Goal: Task Accomplishment & Management: Complete application form

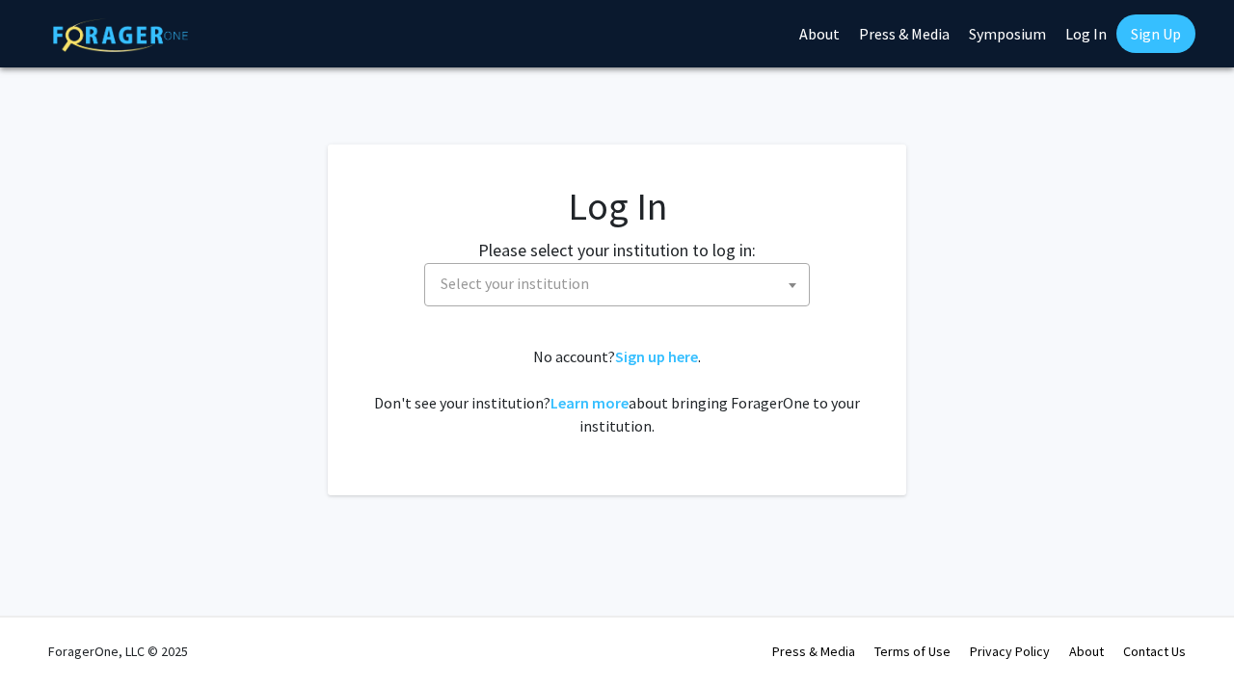
select select
click at [628, 261] on label "Please select your institution to log in:" at bounding box center [617, 250] width 278 height 26
click at [621, 274] on span "Select your institution" at bounding box center [621, 284] width 376 height 40
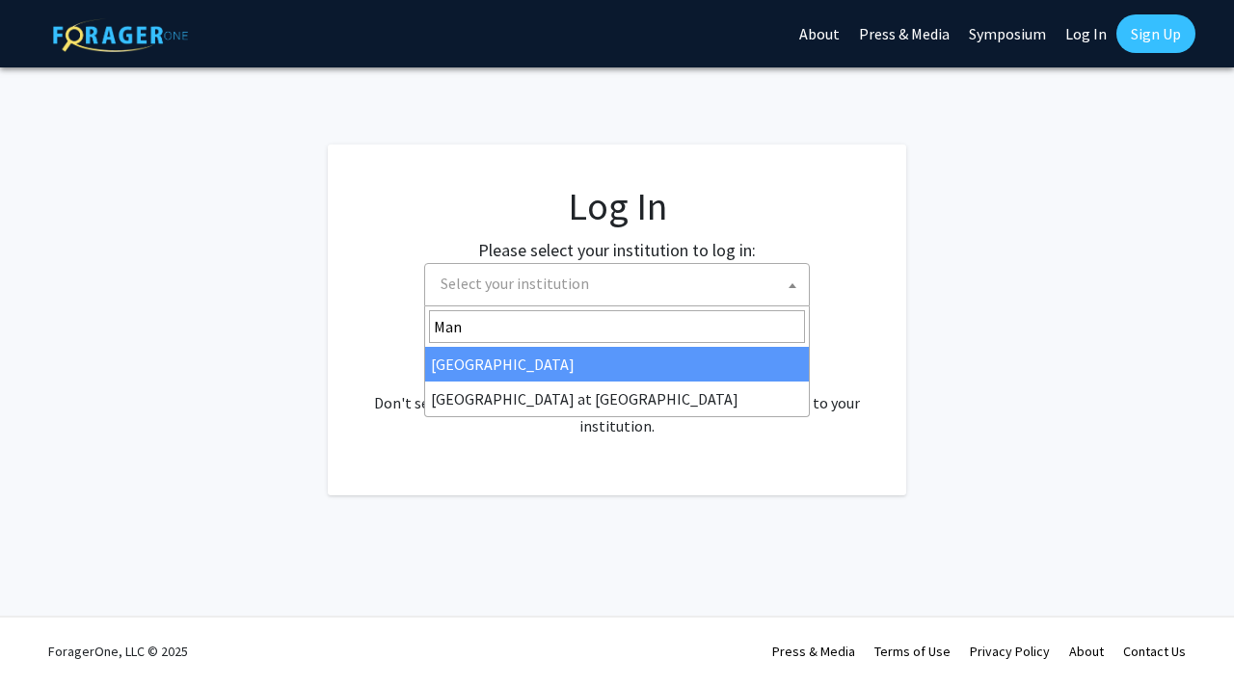
type input "Man"
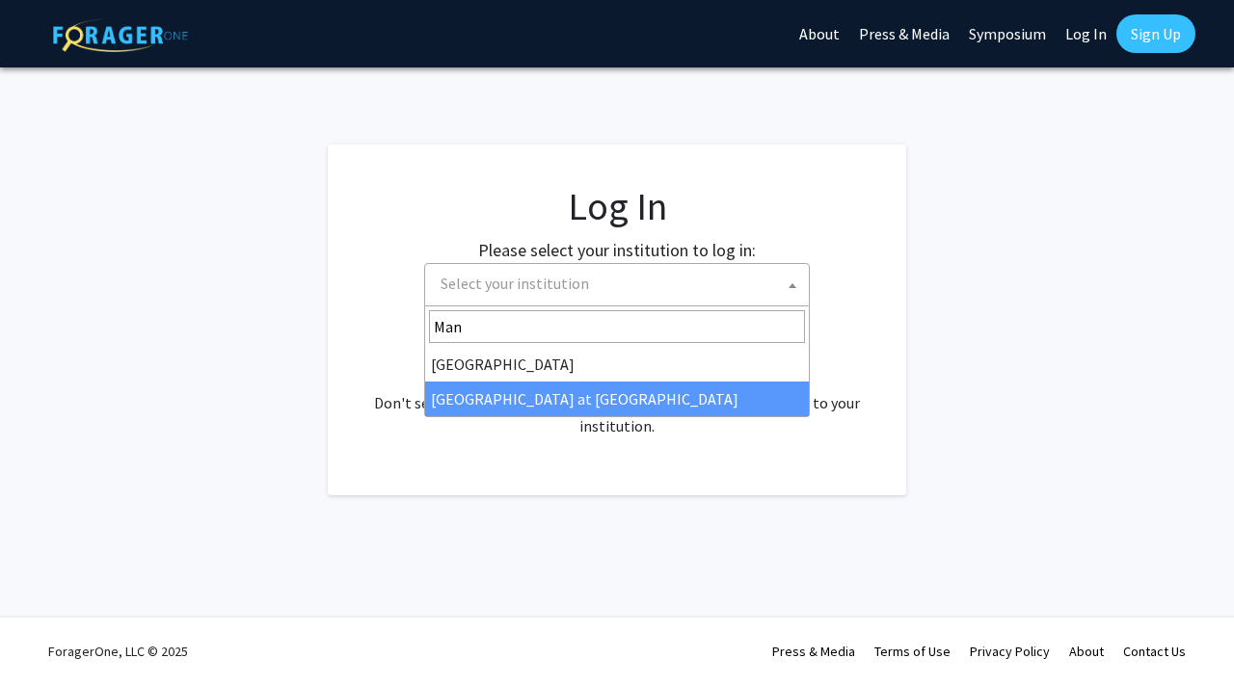
select select "18"
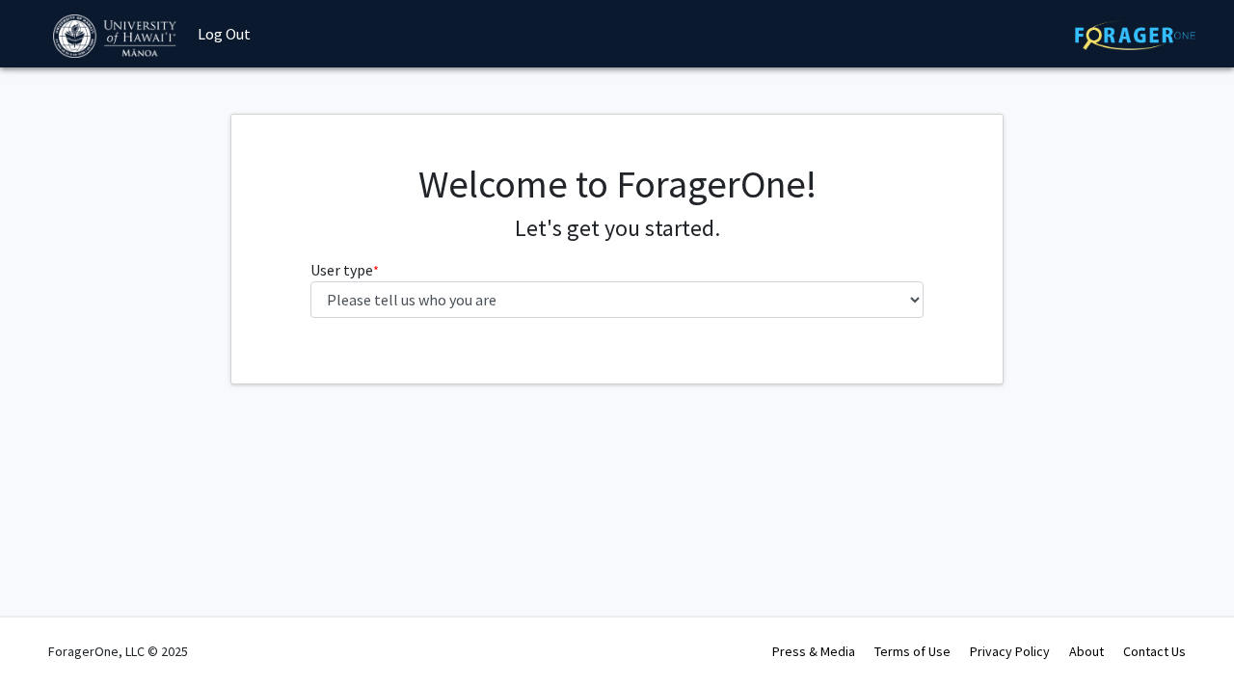
click at [712, 280] on fg-select "User type * required Please tell us who you are Undergraduate Student Master's …" at bounding box center [617, 288] width 614 height 60
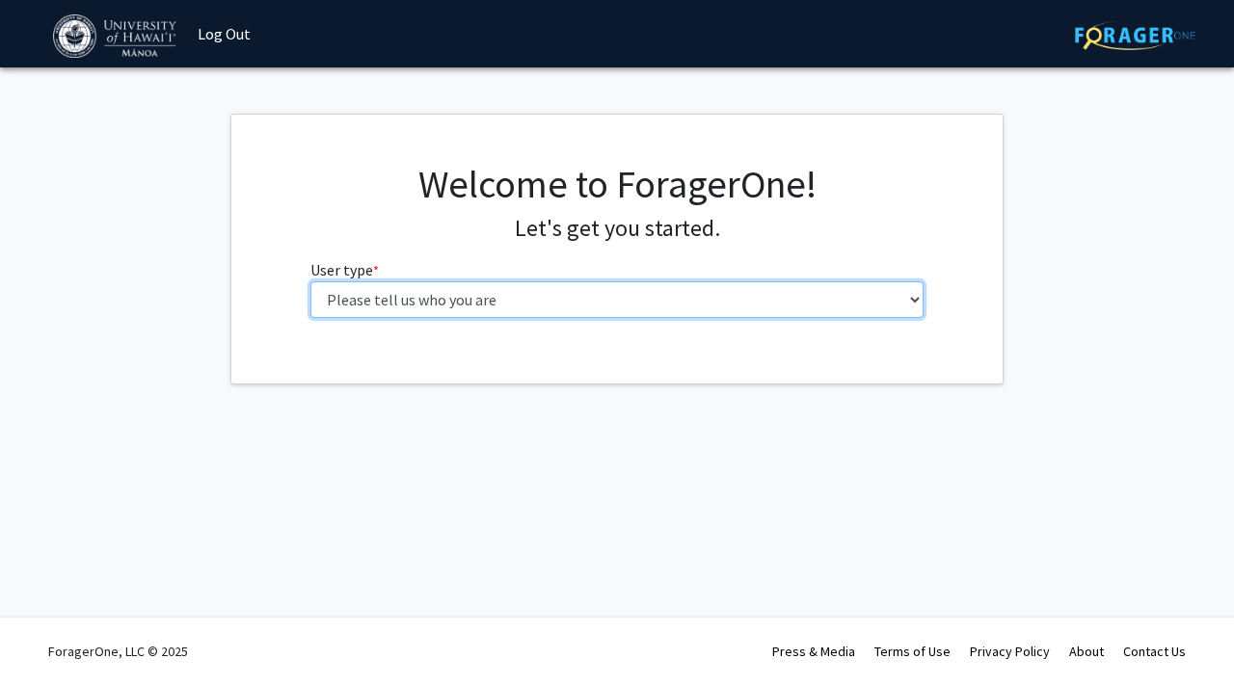
click at [698, 305] on select "Please tell us who you are Undergraduate Student Master's Student Doctoral Cand…" at bounding box center [617, 299] width 614 height 37
select select "1: undergrad"
click at [310, 281] on select "Please tell us who you are Undergraduate Student Master's Student Doctoral Cand…" at bounding box center [617, 299] width 614 height 37
